Goal: Communication & Community: Ask a question

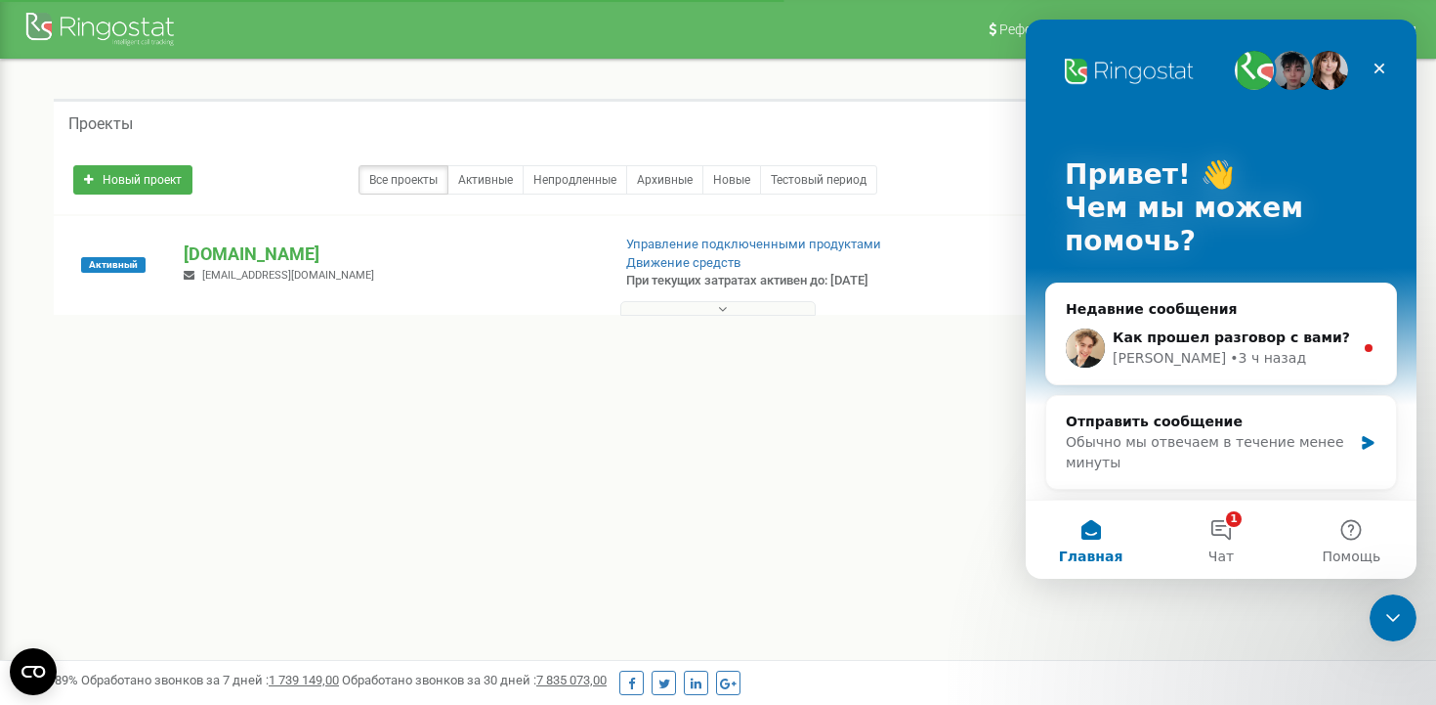
click at [1137, 327] on div "Как прошел разговор с вами?" at bounding box center [1233, 337] width 240 height 21
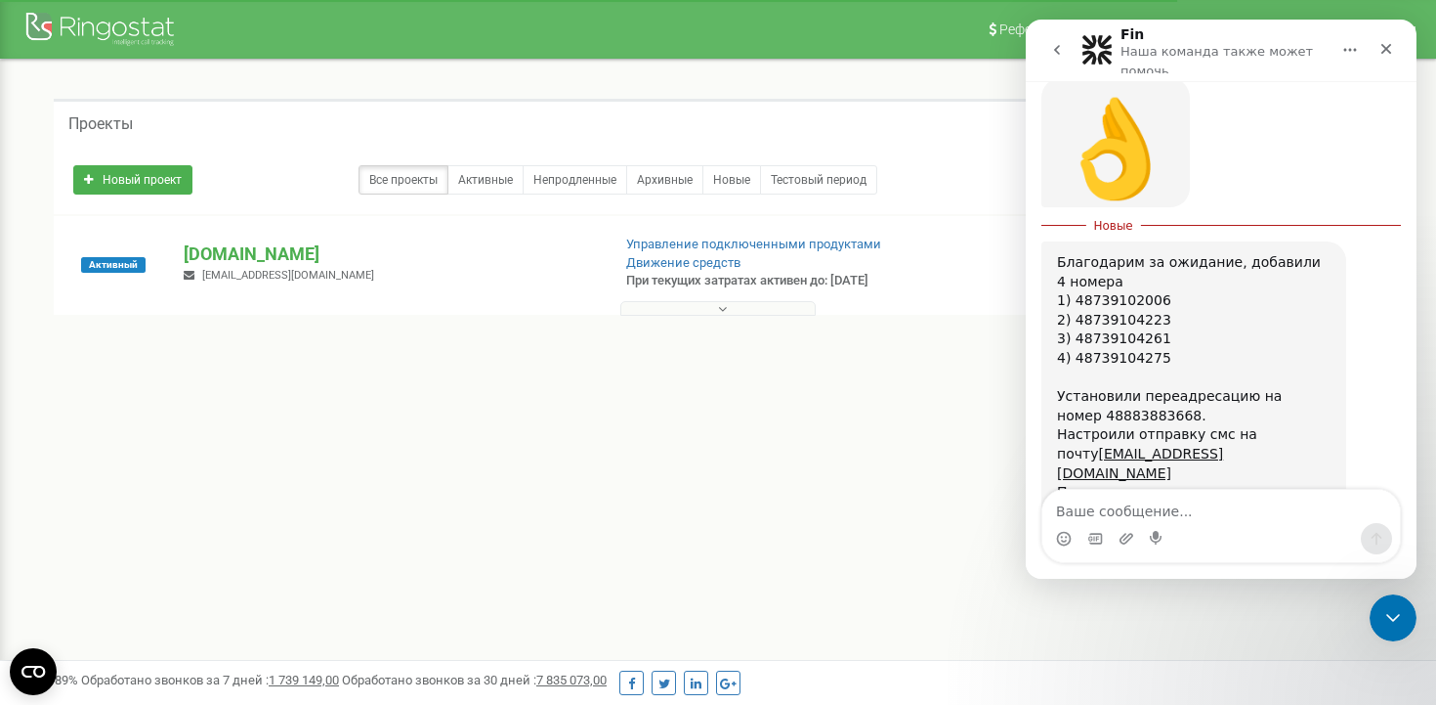
scroll to position [1912, 0]
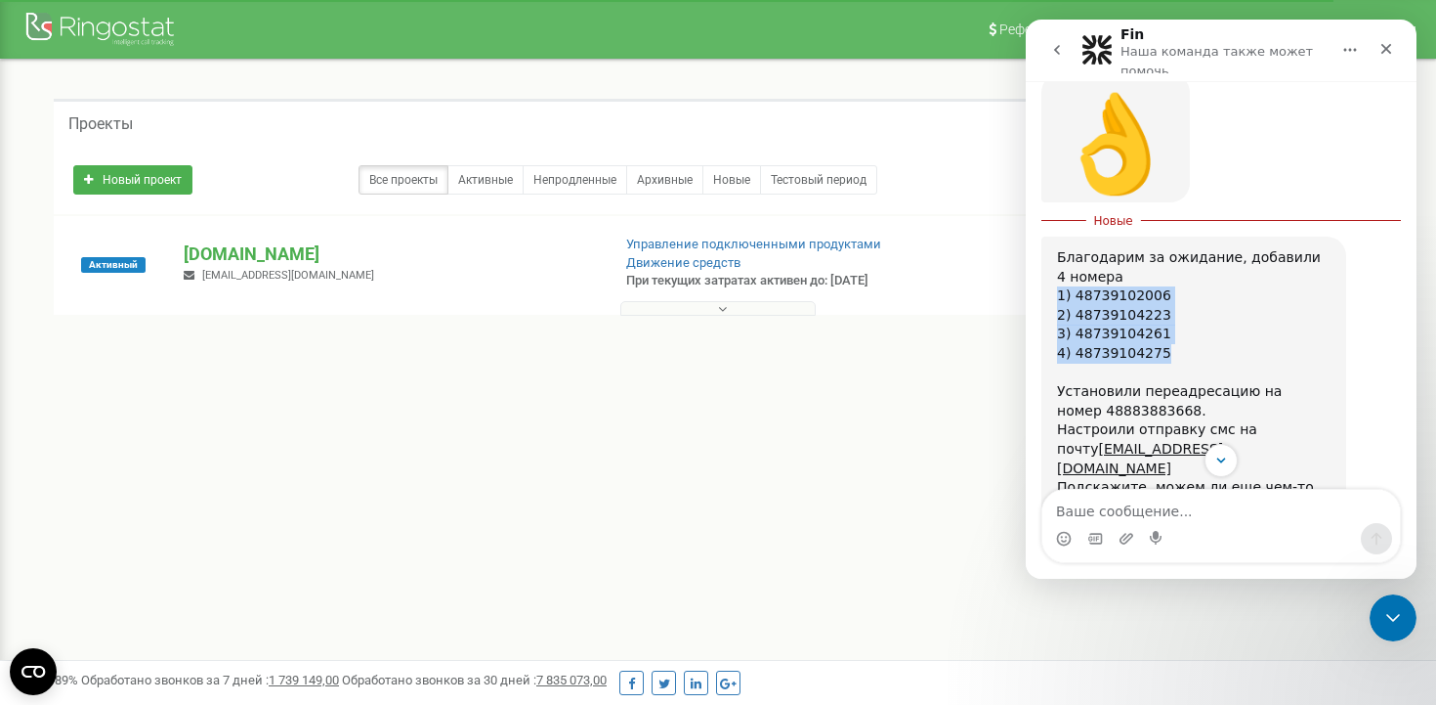
drag, startPoint x: 1170, startPoint y: 221, endPoint x: 1055, endPoint y: 155, distance: 131.8
click at [1055, 236] on div "Благодарим за ожидание, добавили 4 номера 1) 48739102006 2) 48739104223 3) 4873…" at bounding box center [1194, 381] width 305 height 291
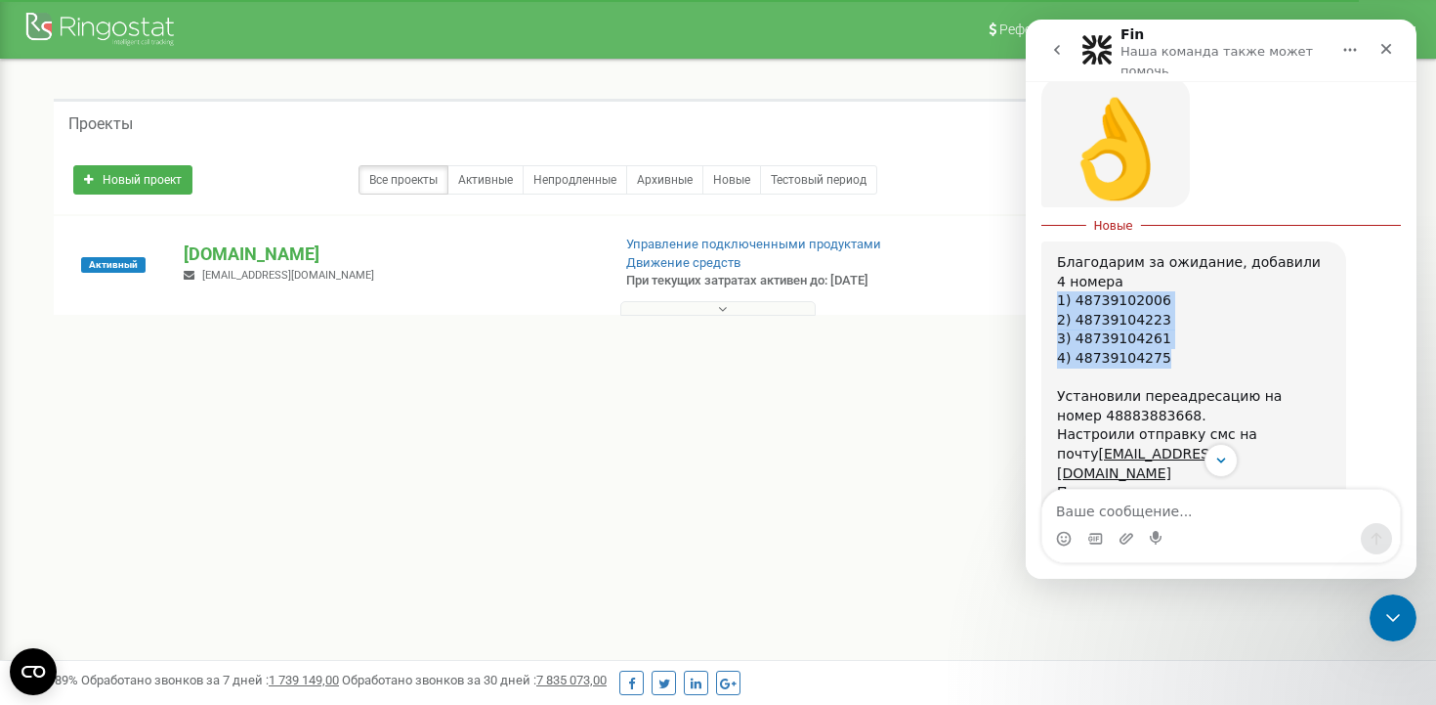
copy div "1) 48739102006 2) 48739104223 3) 48739104261 4) 48739104275"
click at [1057, 51] on icon "go back" at bounding box center [1058, 50] width 16 height 16
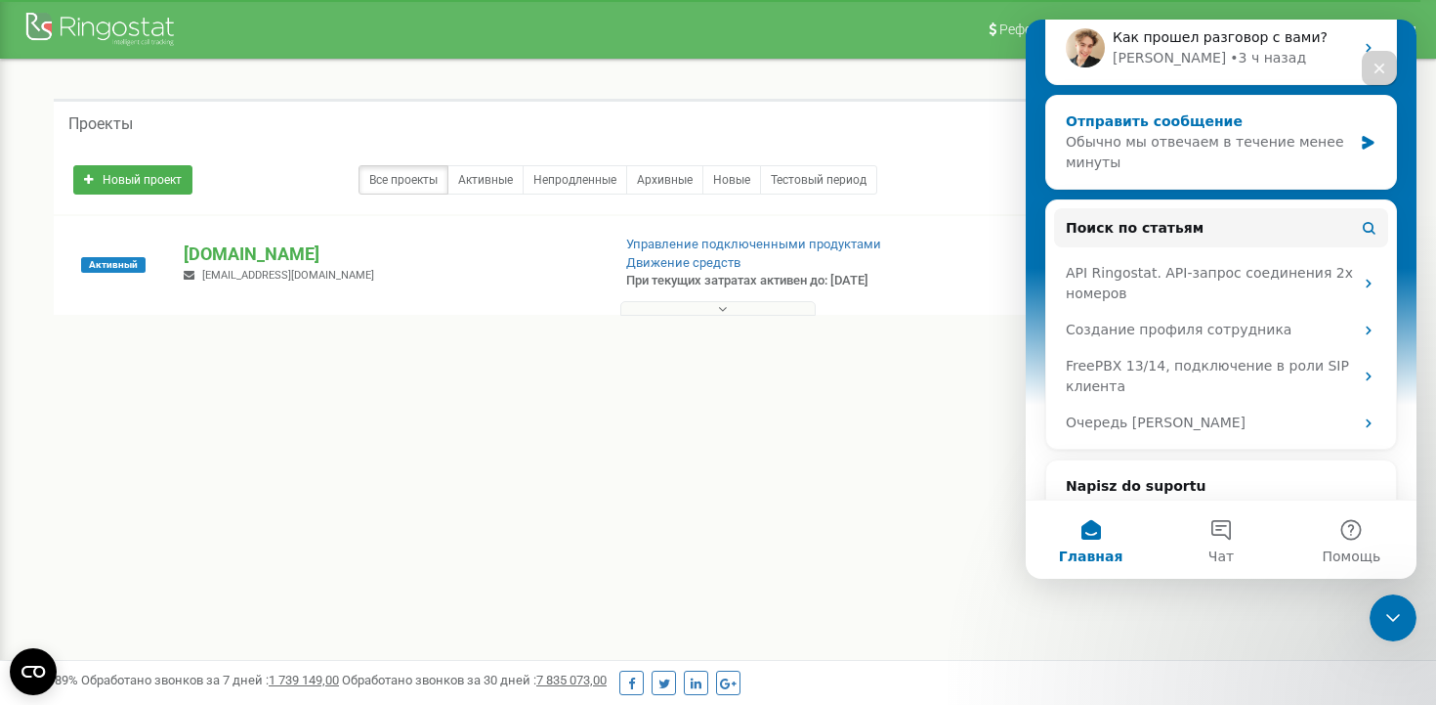
scroll to position [303, 0]
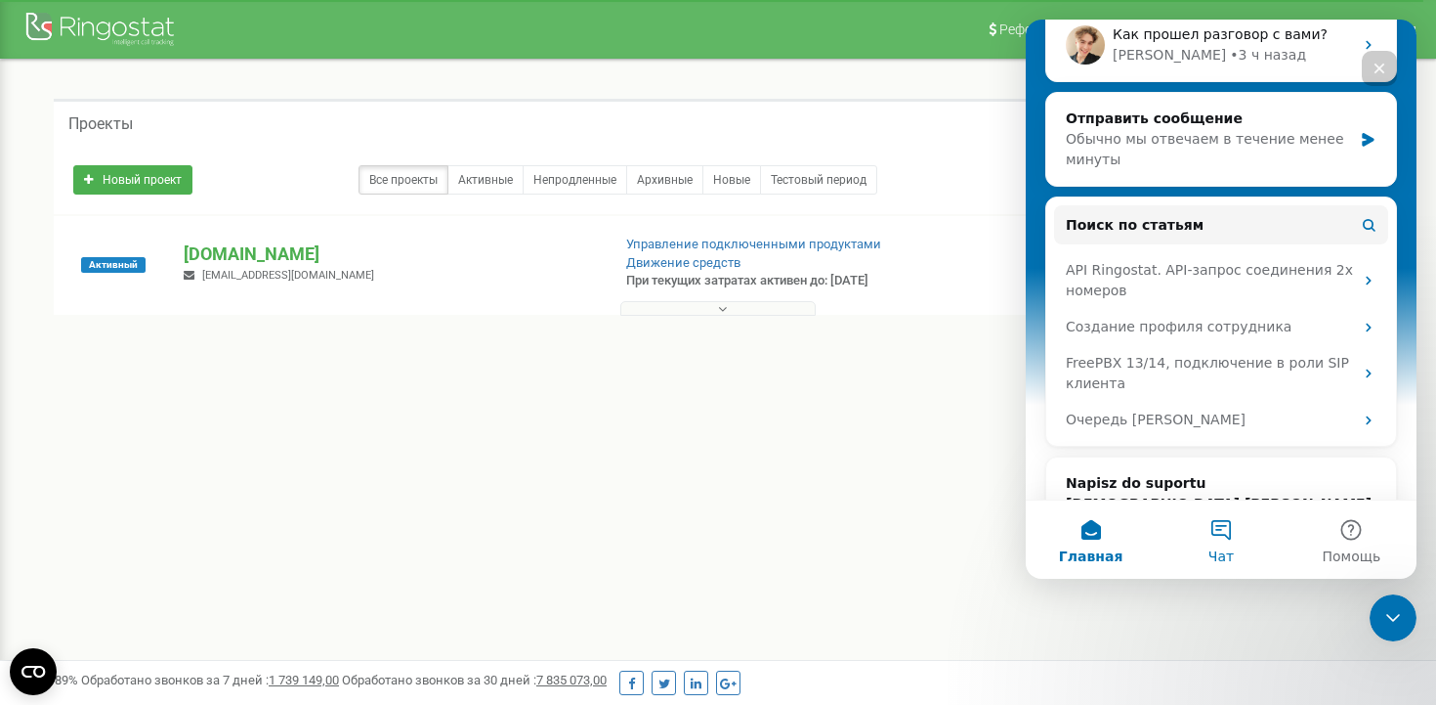
click at [1210, 563] on span "Чат" at bounding box center [1221, 556] width 25 height 14
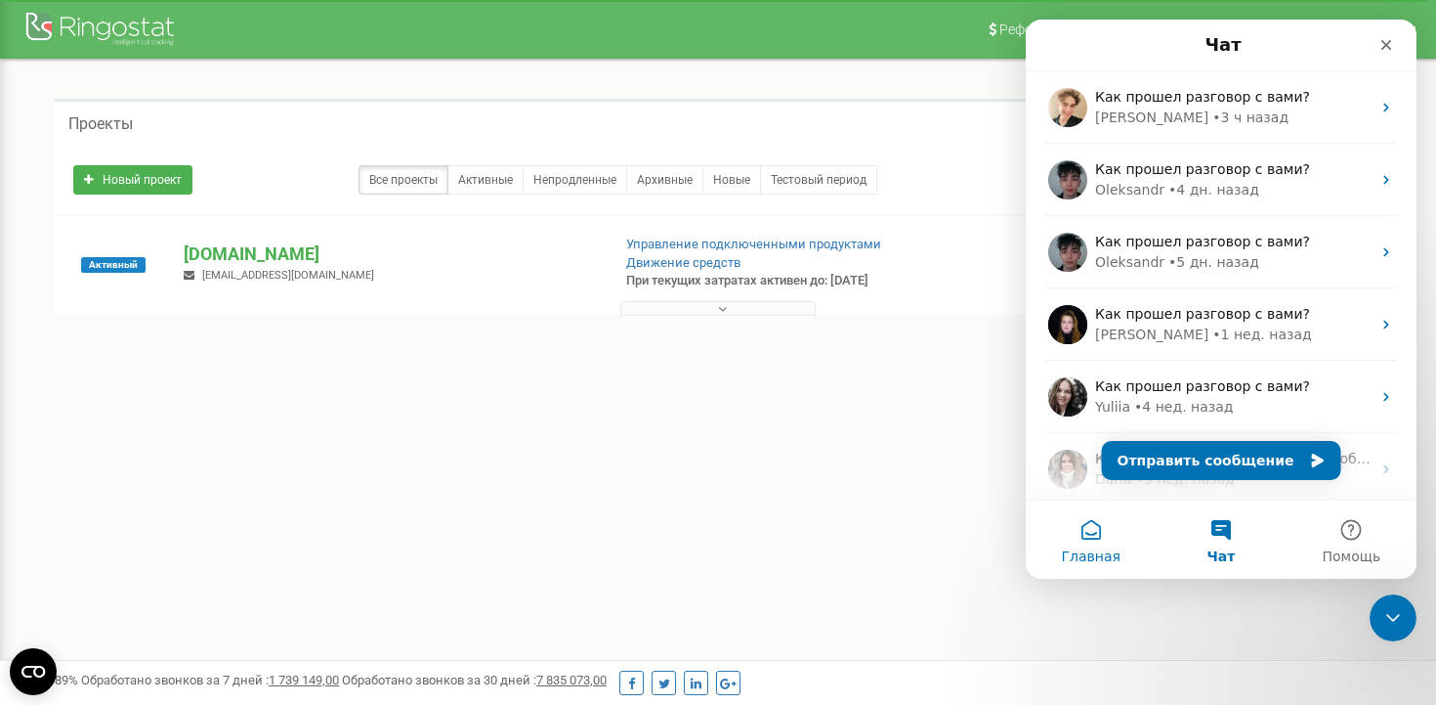
click at [1093, 535] on button "Главная" at bounding box center [1091, 539] width 130 height 78
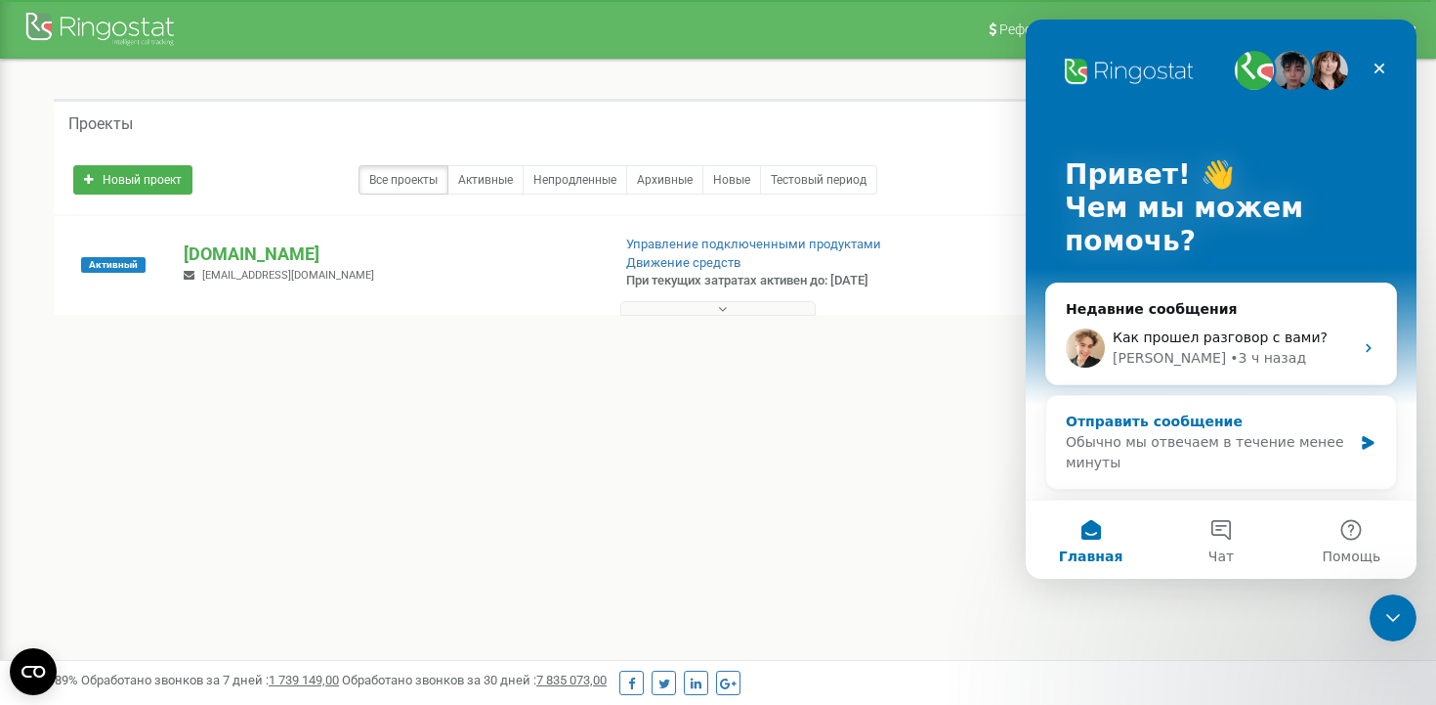
click at [1233, 429] on div "Отправить сообщение" at bounding box center [1209, 421] width 286 height 21
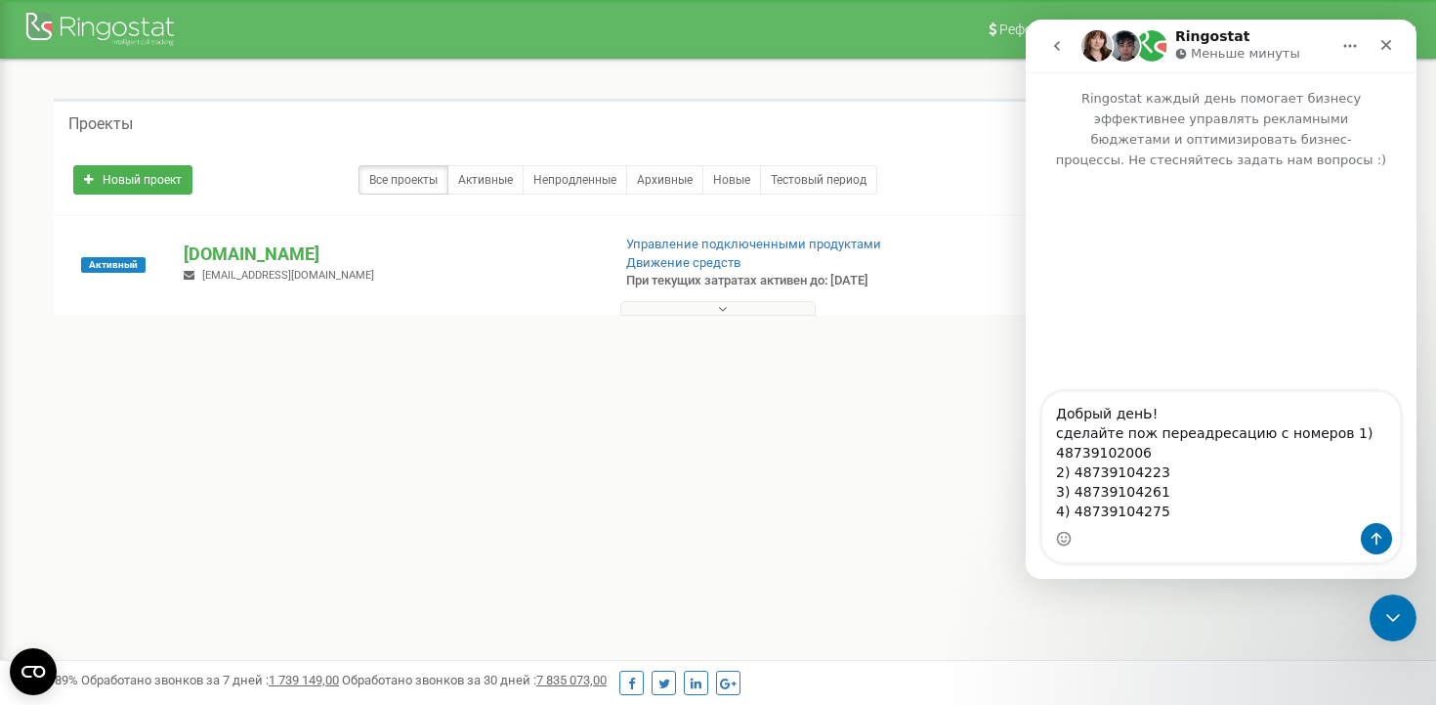
type textarea "Добрый денЬ! сделайте пож переадресацию с номеров 1) 48739102006 2) 48739104223…"
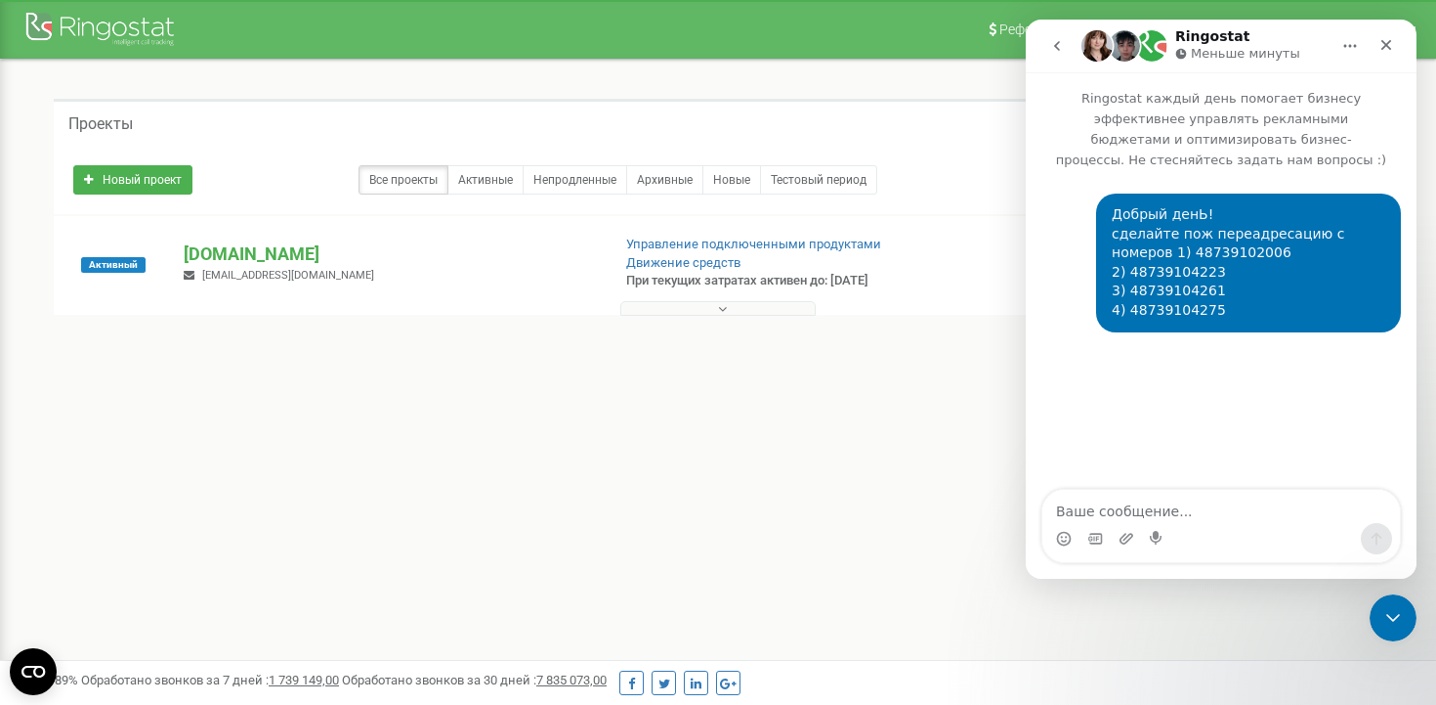
type textarea "н"
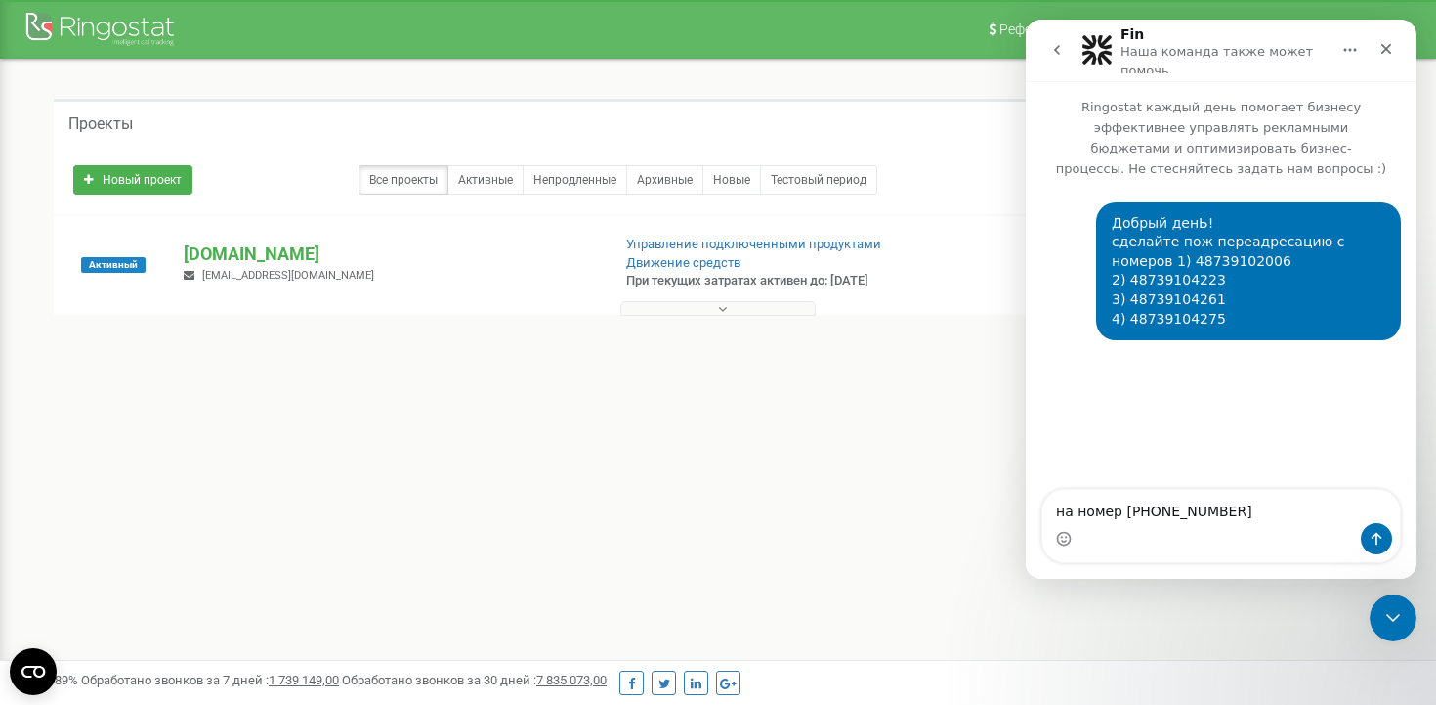
type textarea "на номер [PHONE_NUMBER]"
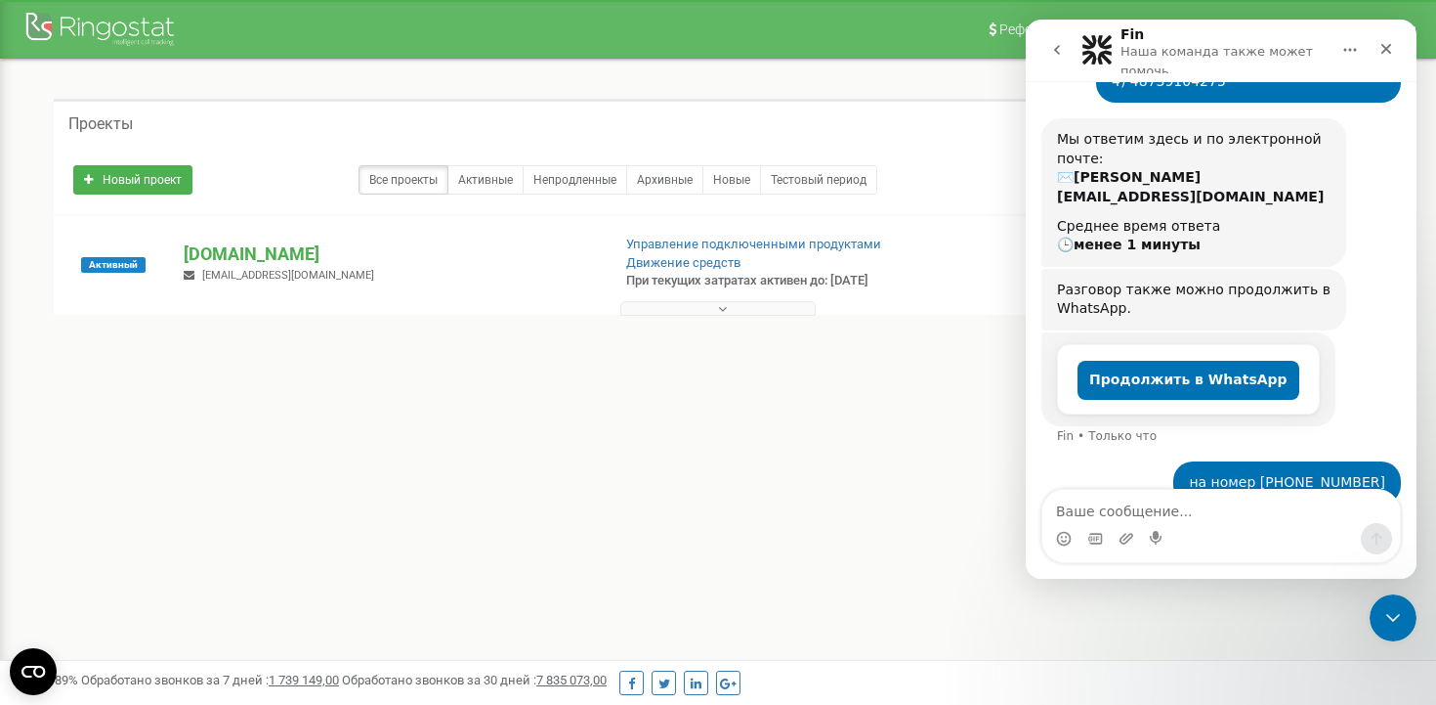
scroll to position [254, 0]
